Goal: Task Accomplishment & Management: Complete application form

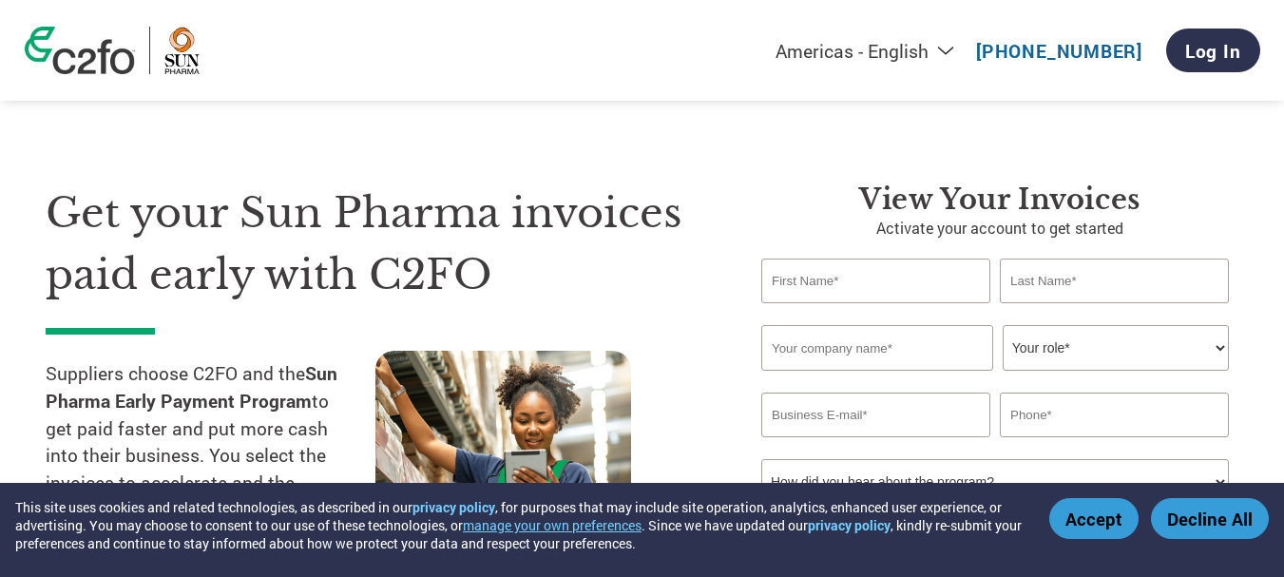
click at [832, 284] on input "text" at bounding box center [875, 280] width 229 height 45
type input "p"
type input "PANKAJ"
type input "MANGROLIYA"
click at [824, 361] on input "text" at bounding box center [877, 348] width 232 height 46
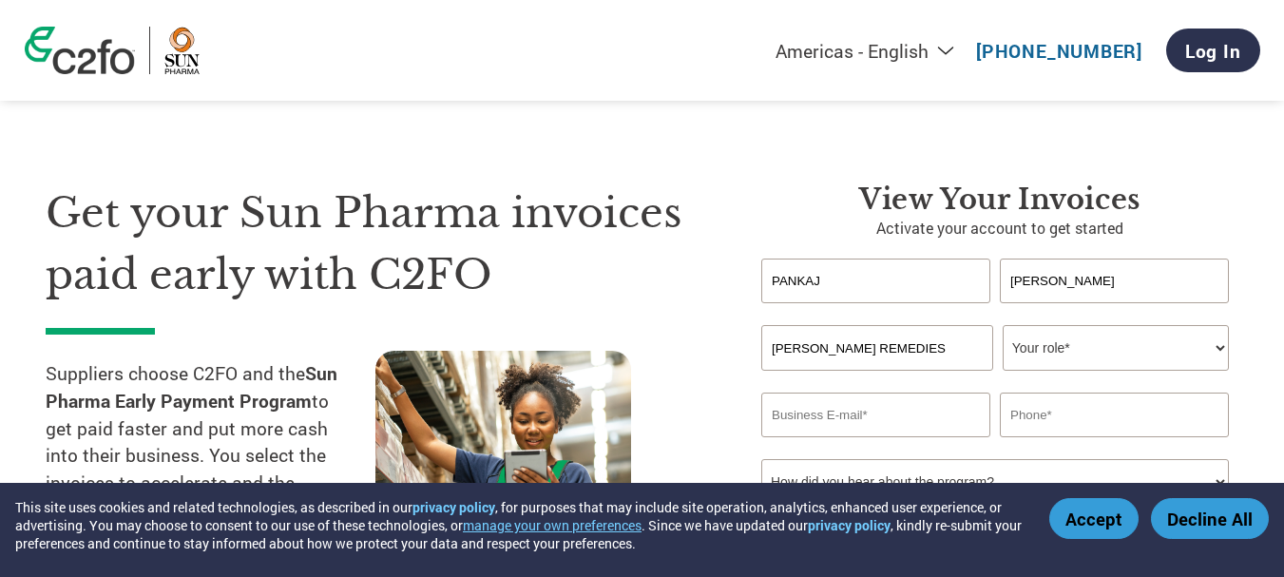
type input "KARUNESH REMEDIES"
click at [1051, 339] on select "Your role* CFO Controller Credit Manager Finance Director Treasurer CEO Preside…" at bounding box center [1116, 348] width 226 height 46
click at [869, 284] on input "PANKAJ" at bounding box center [875, 280] width 229 height 45
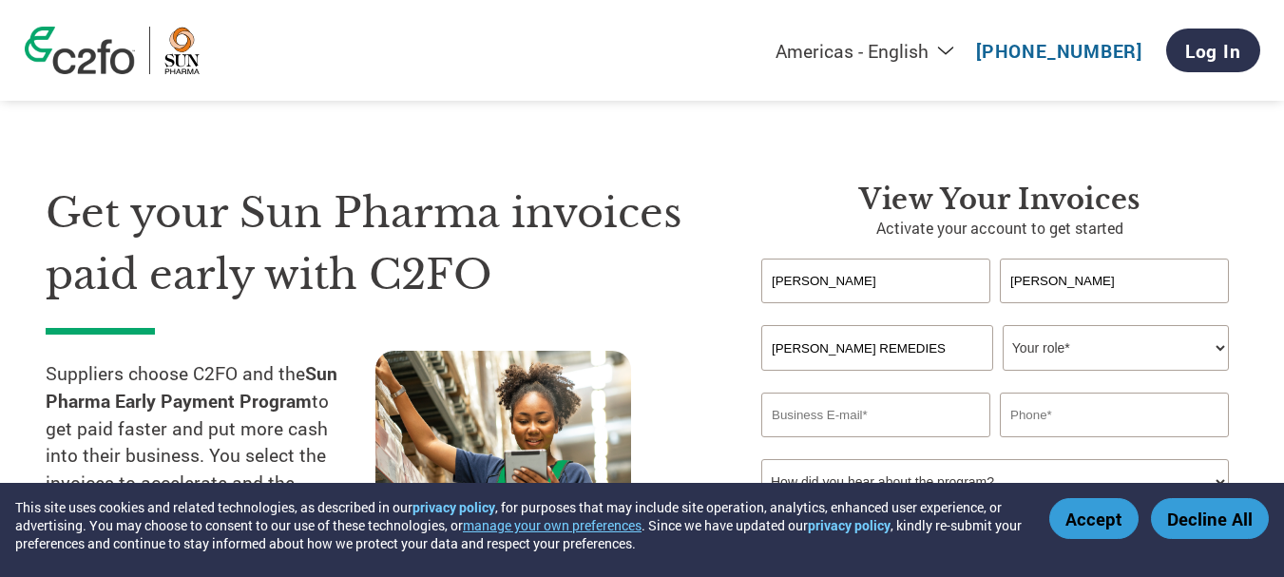
type input "UNNATI"
type input "PATEL"
click at [1138, 356] on select "Your role* CFO Controller Credit Manager Finance Director Treasurer CEO Preside…" at bounding box center [1116, 348] width 226 height 46
select select "ACCOUNTING"
click at [1003, 325] on select "Your role* CFO Controller Credit Manager Finance Director Treasurer CEO Preside…" at bounding box center [1116, 348] width 226 height 46
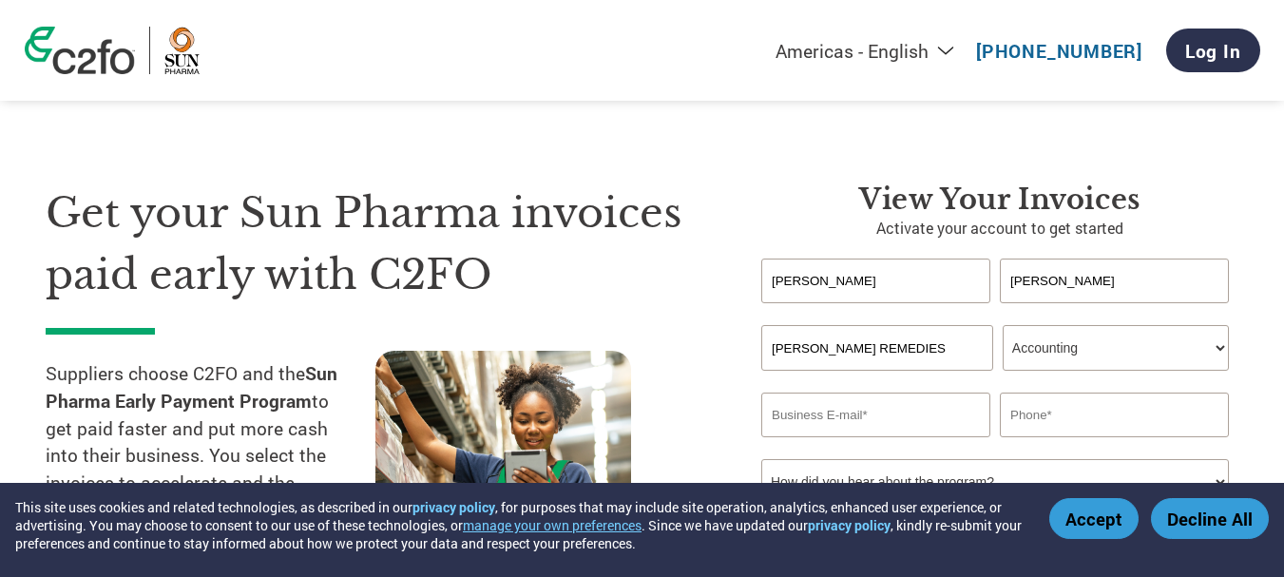
click at [1087, 220] on p "Activate your account to get started" at bounding box center [999, 228] width 477 height 23
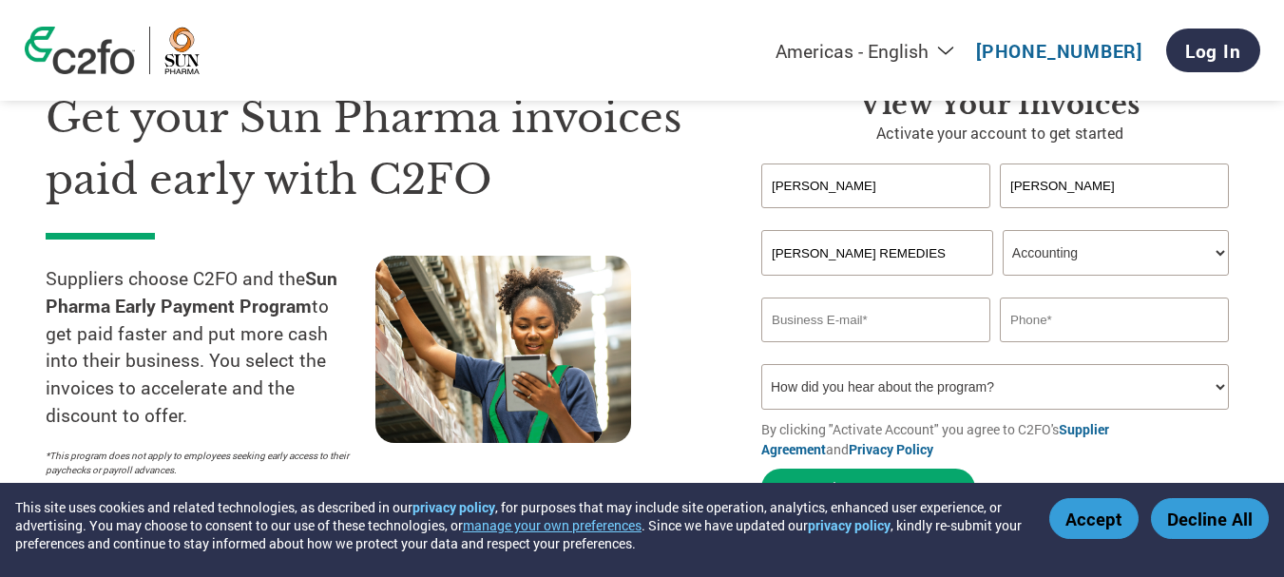
click at [922, 326] on input "email" at bounding box center [875, 319] width 229 height 45
type input "I"
type input "info@karuneshremedies.com"
type input "7574847443"
click at [1043, 382] on select "How did you hear about the program? Received a letter Email Social Media Online…" at bounding box center [995, 387] width 468 height 46
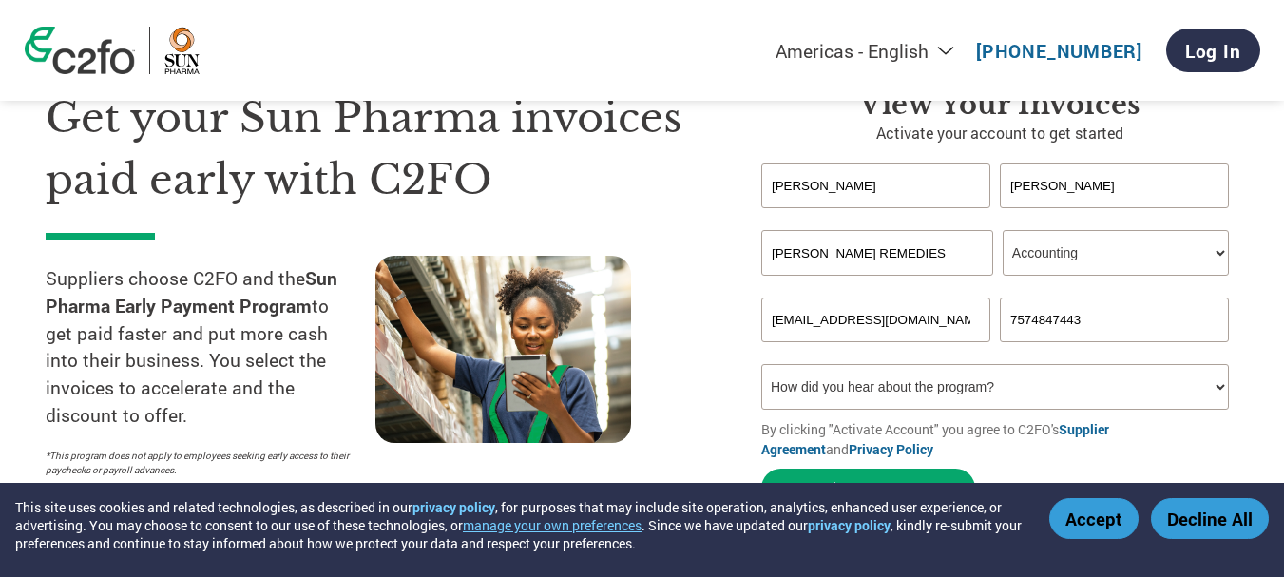
select select "Email"
click at [761, 364] on select "How did you hear about the program? Received a letter Email Social Media Online…" at bounding box center [995, 387] width 468 height 46
click at [850, 187] on input "UNNATI" at bounding box center [875, 185] width 229 height 45
drag, startPoint x: 850, startPoint y: 187, endPoint x: 772, endPoint y: 184, distance: 78.0
click at [773, 184] on input "UNNATI" at bounding box center [875, 185] width 229 height 45
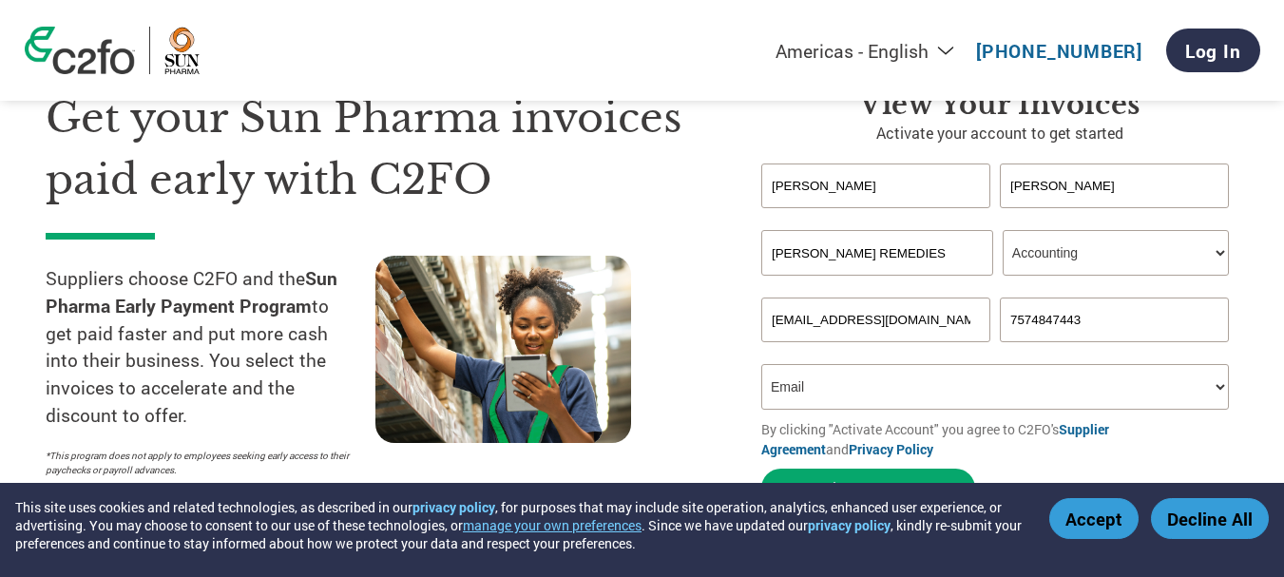
type input "Puspanjali"
type input "patro"
click at [1190, 235] on select "Your role* CFO Controller Credit Manager Finance Director Treasurer CEO Preside…" at bounding box center [1116, 253] width 226 height 46
click at [1163, 285] on div "Invalid company name or company name is too long" at bounding box center [995, 283] width 468 height 12
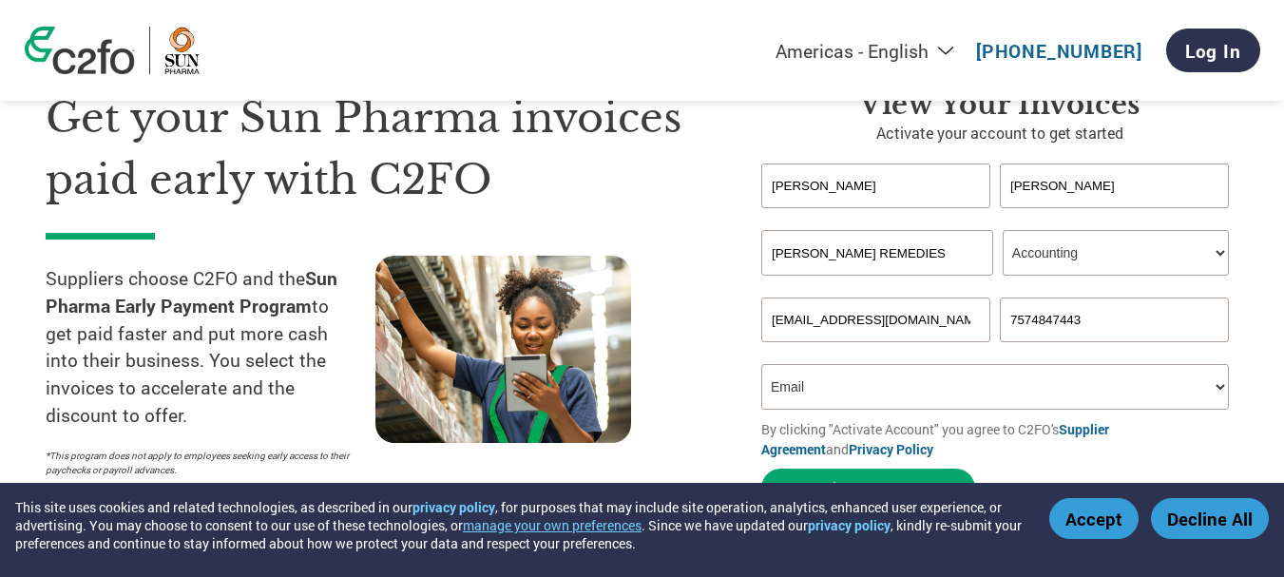
click at [1167, 265] on select "Your role* CFO Controller Credit Manager Finance Director Treasurer CEO Preside…" at bounding box center [1116, 253] width 226 height 46
select select "OFFICE_MANAGER"
click at [1003, 230] on select "Your role* CFO Controller Credit Manager Finance Director Treasurer CEO Preside…" at bounding box center [1116, 253] width 226 height 46
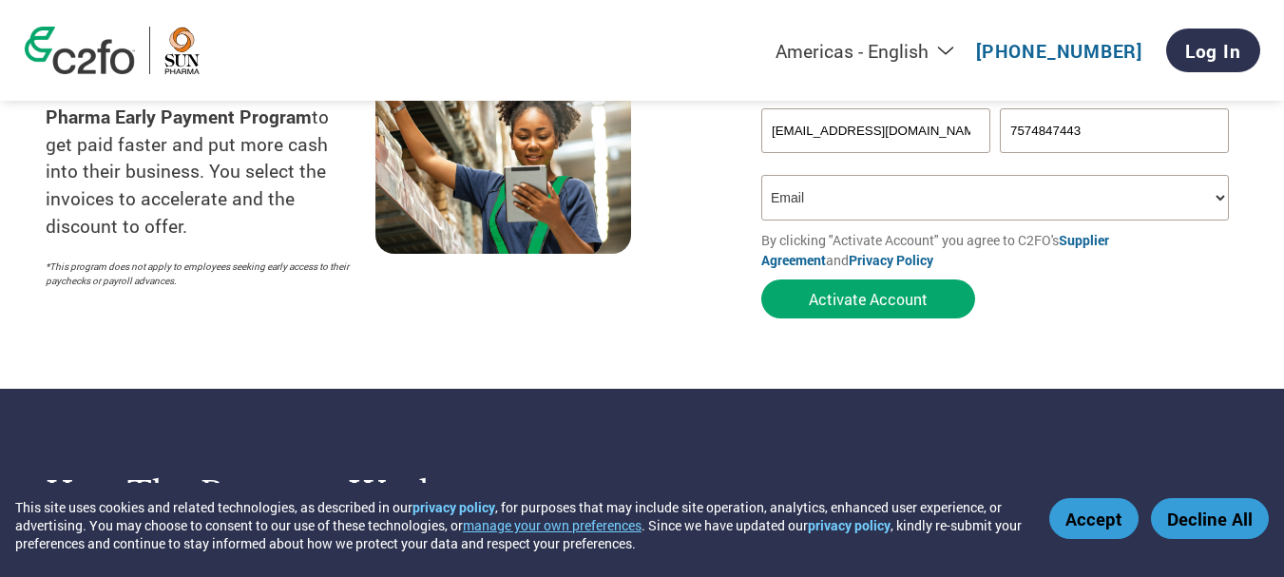
scroll to position [285, 0]
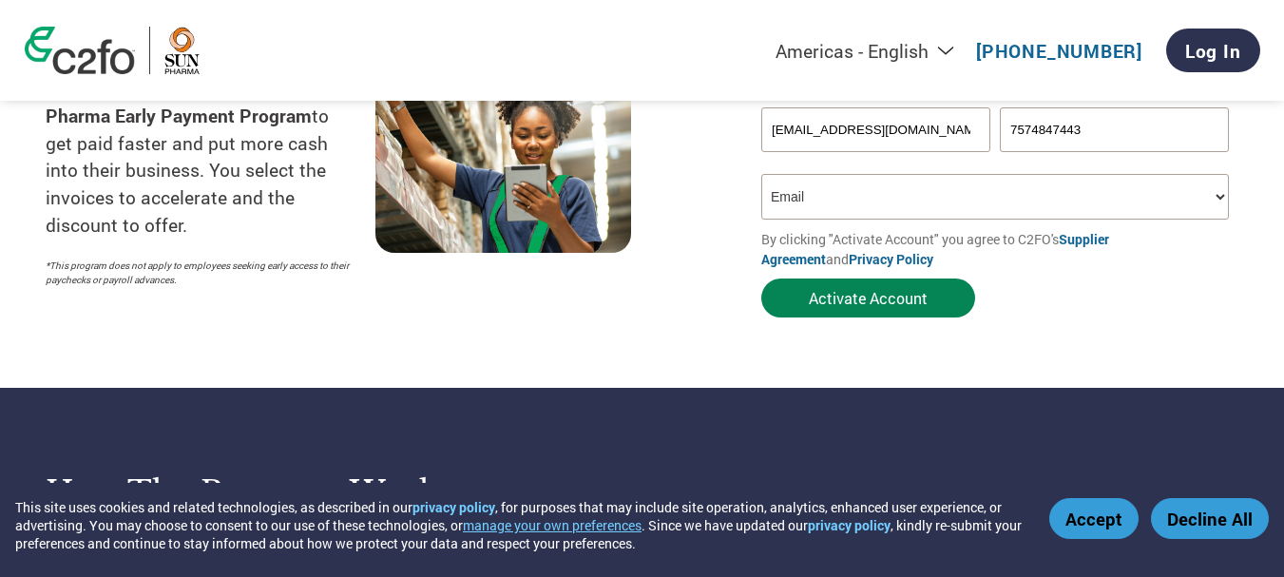
click at [895, 296] on button "Activate Account" at bounding box center [868, 297] width 214 height 39
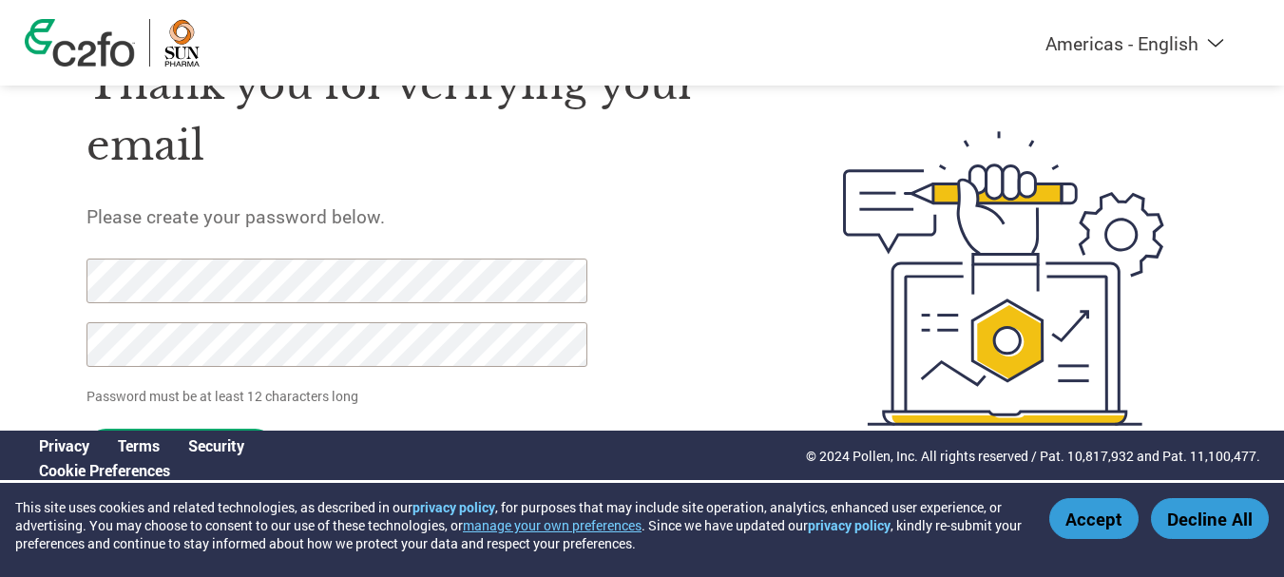
scroll to position [98, 0]
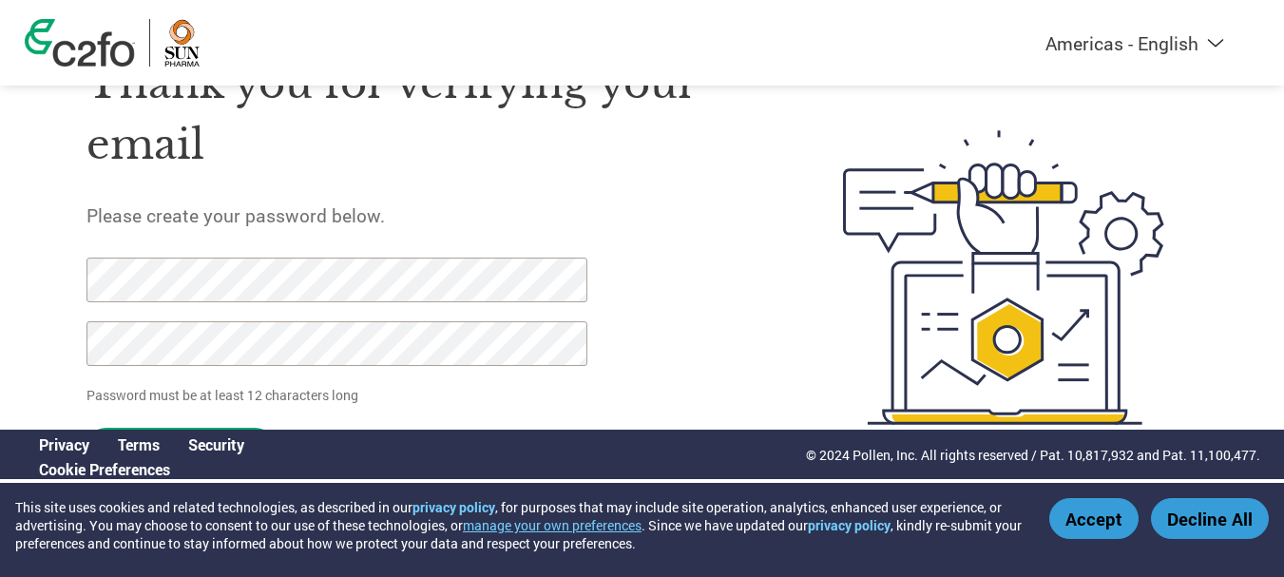
click at [696, 324] on div "Thank you for verifying your email Please create your password below. Password …" at bounding box center [419, 278] width 667 height 504
click at [564, 368] on div at bounding box center [326, 321] width 480 height 127
click at [1228, 506] on button "Decline All" at bounding box center [1210, 518] width 118 height 41
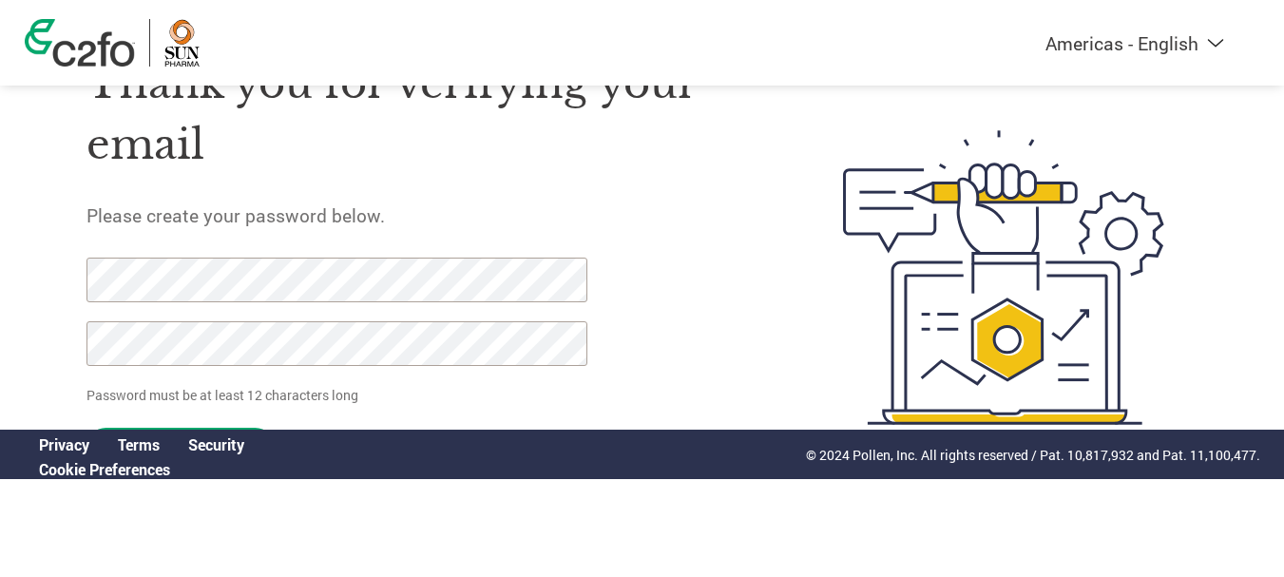
click input "Set Password" at bounding box center [180, 447] width 188 height 39
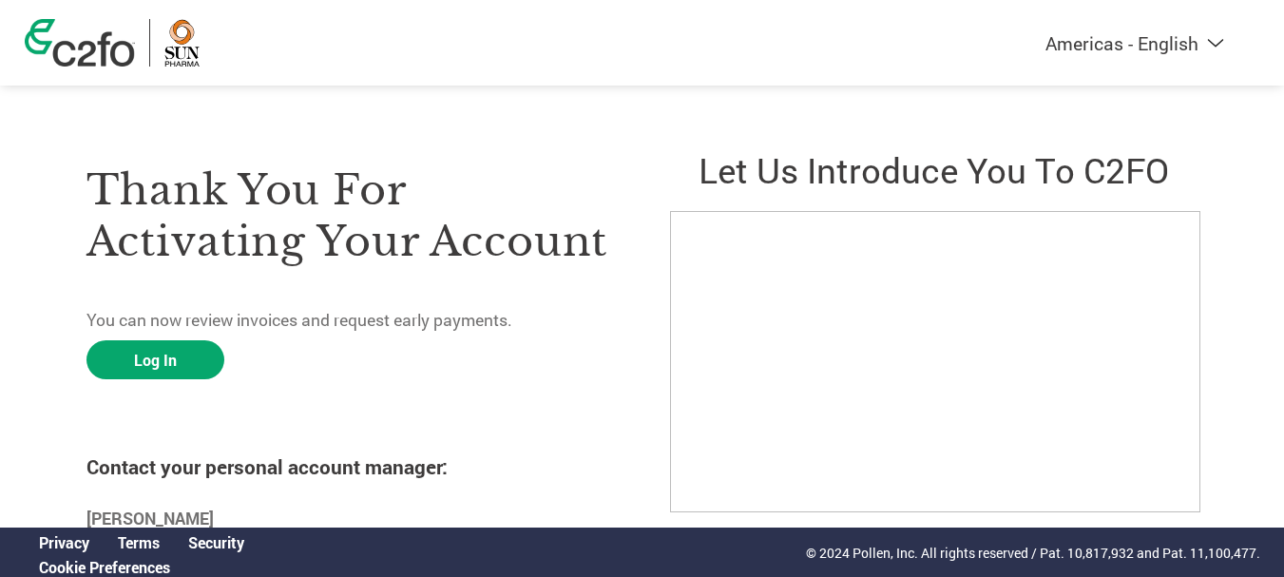
scroll to position [44, 0]
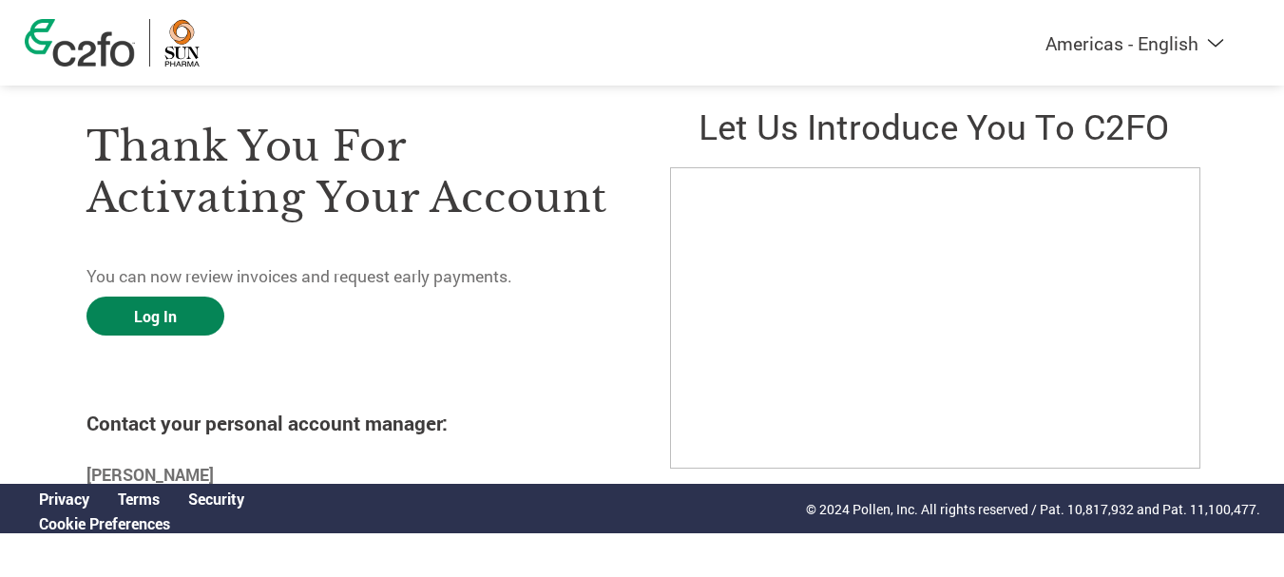
click at [164, 317] on link "Log In" at bounding box center [155, 315] width 138 height 39
